Goal: Information Seeking & Learning: Learn about a topic

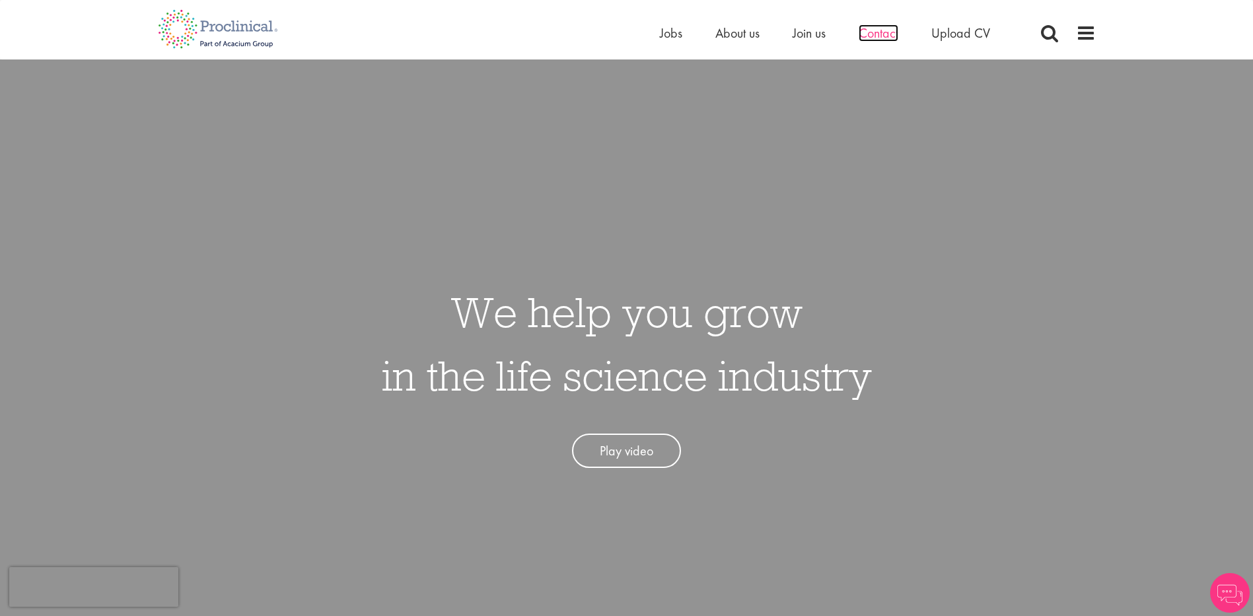
click at [887, 37] on span "Contact" at bounding box center [879, 32] width 40 height 17
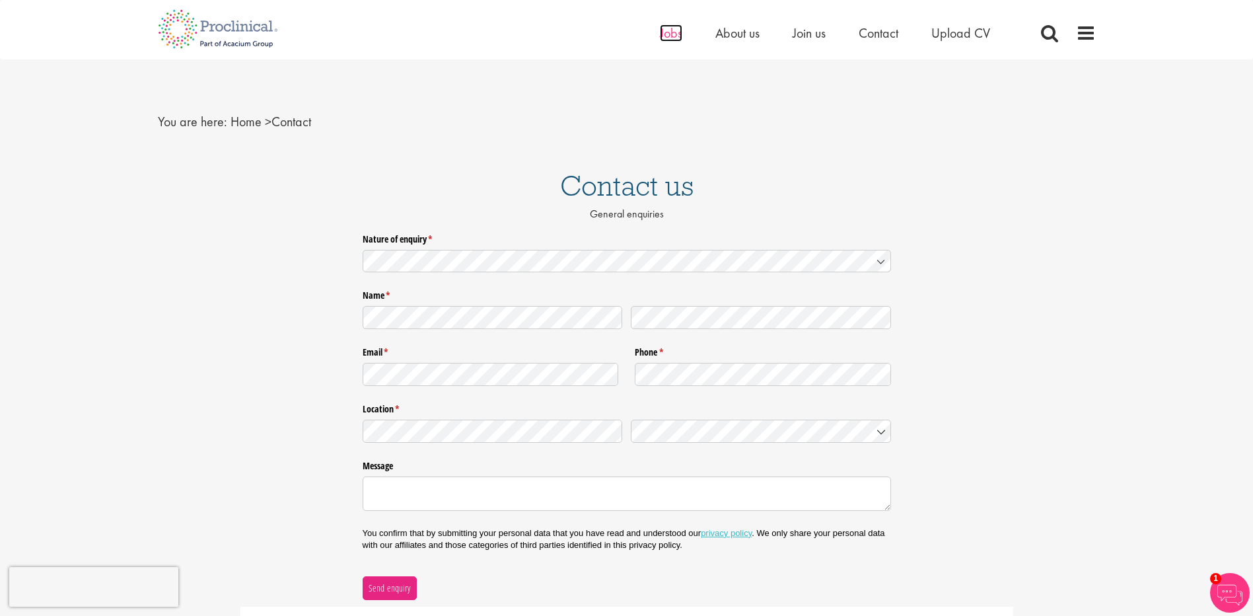
click at [666, 34] on span "Jobs" at bounding box center [671, 32] width 22 height 17
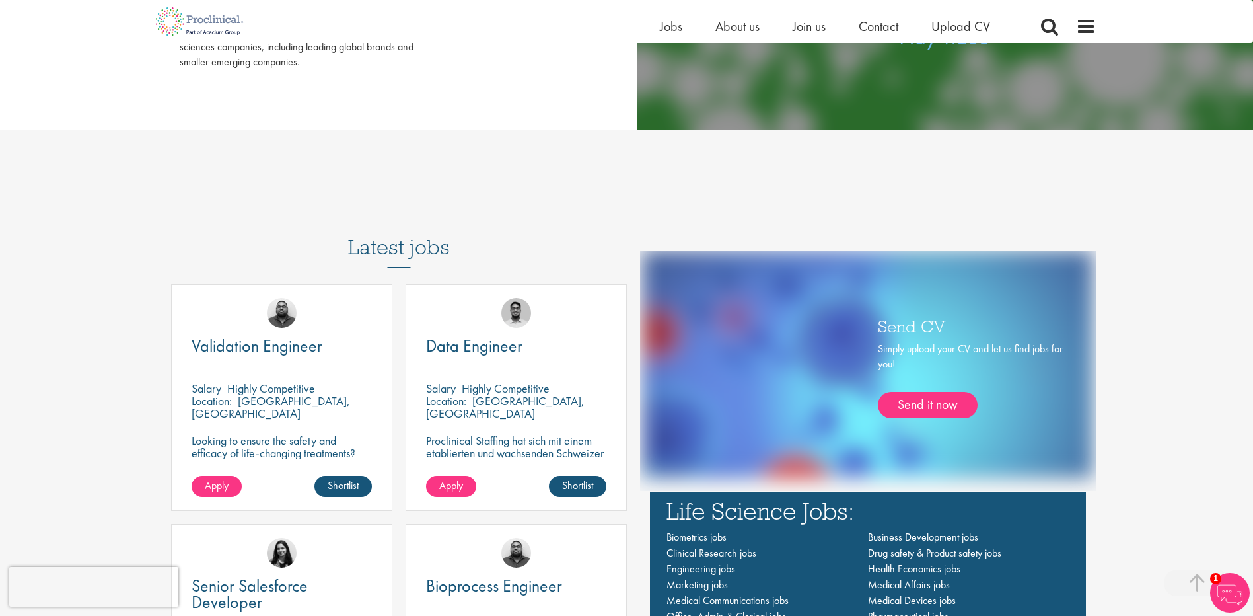
scroll to position [991, 0]
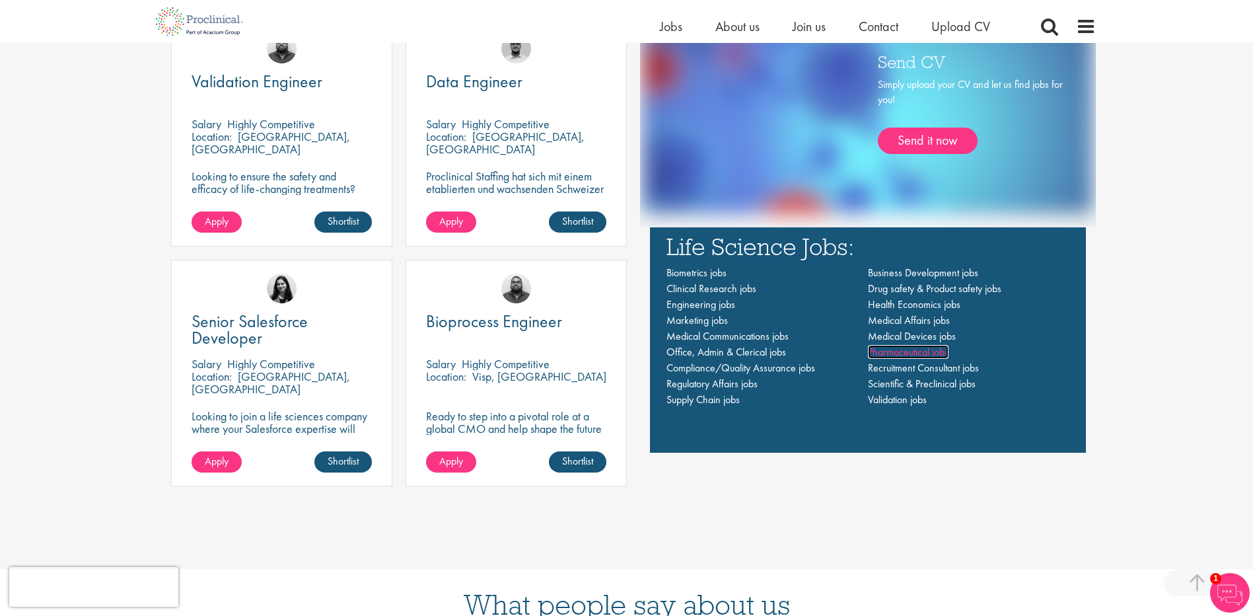
click at [915, 351] on span "Pharmaceutical jobs" at bounding box center [908, 352] width 81 height 14
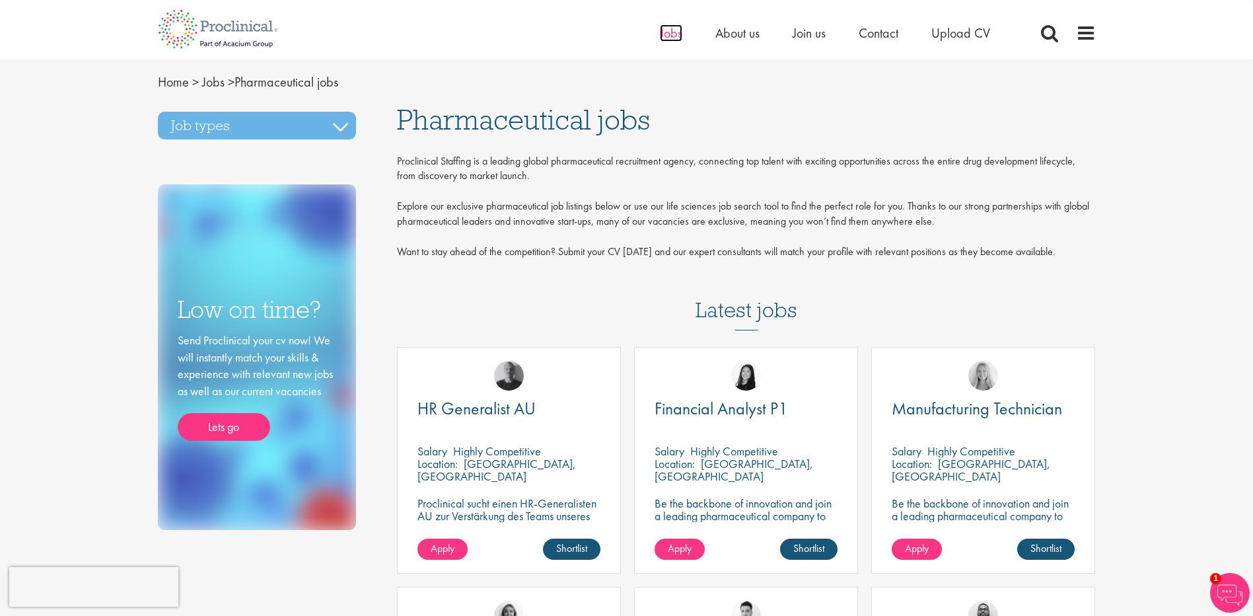
click at [674, 29] on span "Jobs" at bounding box center [671, 32] width 22 height 17
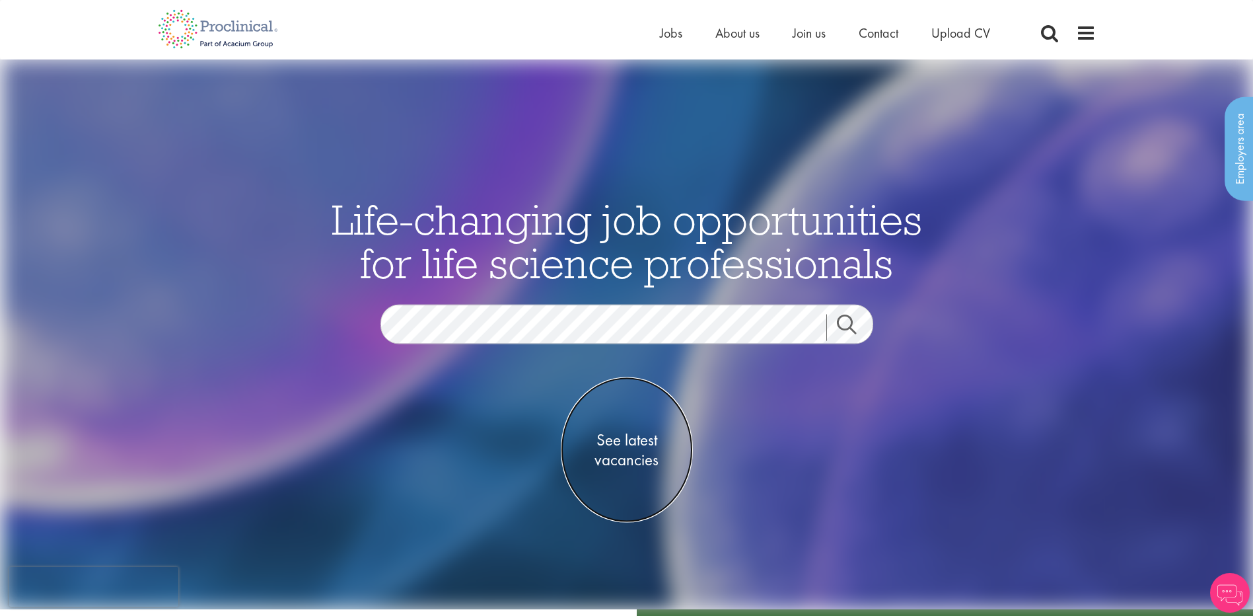
click at [627, 460] on span "See latest vacancies" at bounding box center [627, 449] width 132 height 40
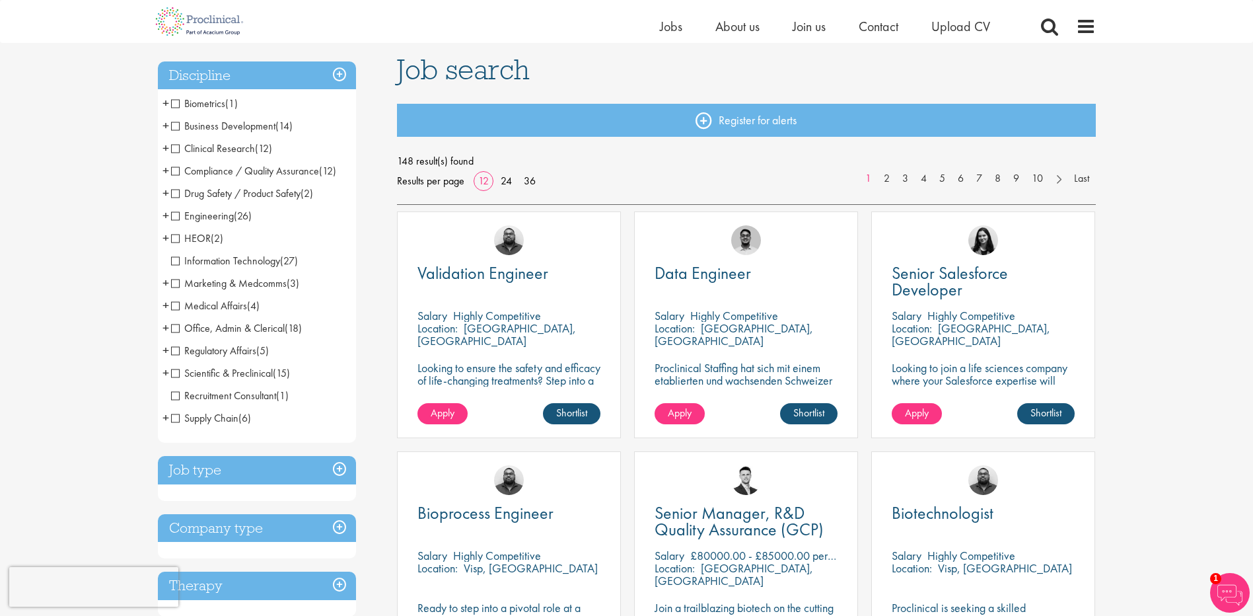
scroll to position [198, 0]
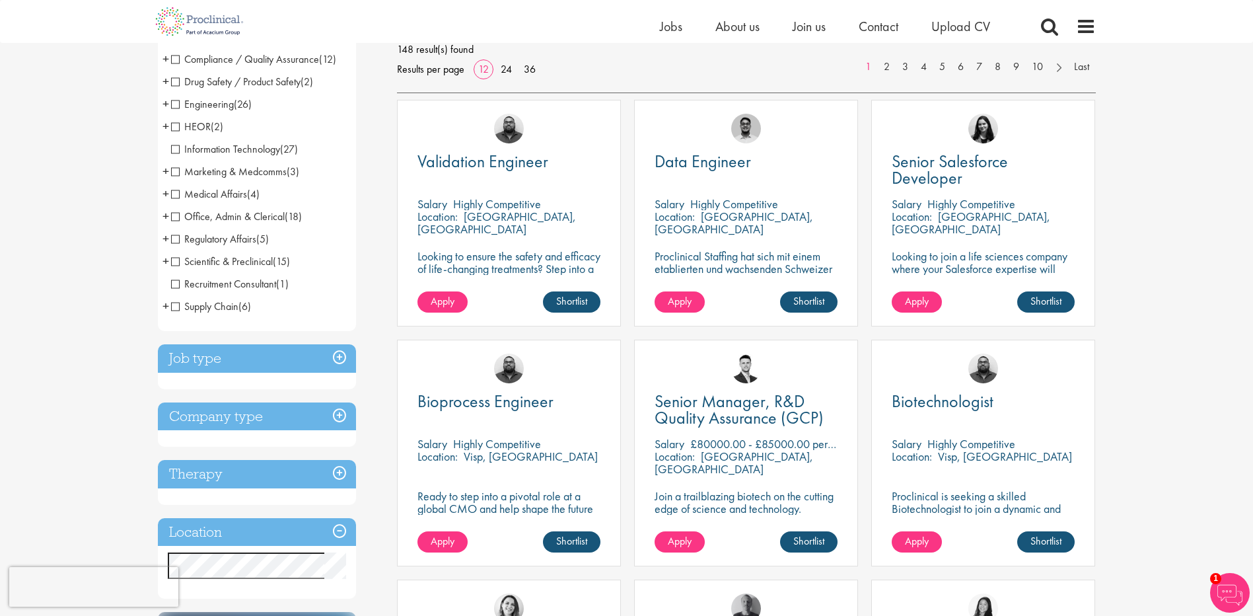
click at [172, 260] on span "Scientific & Preclinical" at bounding box center [222, 261] width 102 height 14
